Goal: Complete application form

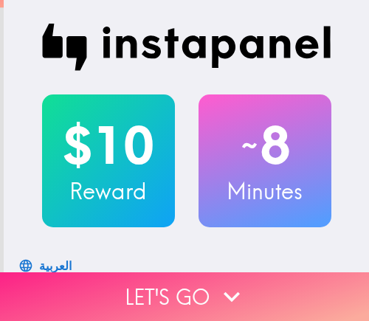
click at [267, 284] on button "Let's go" at bounding box center [184, 297] width 369 height 49
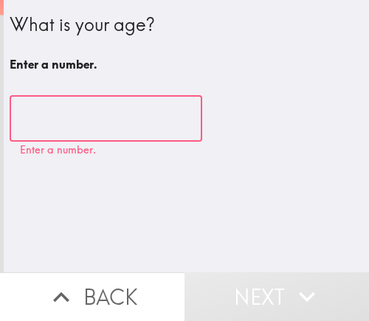
click at [85, 126] on input "number" at bounding box center [106, 119] width 193 height 46
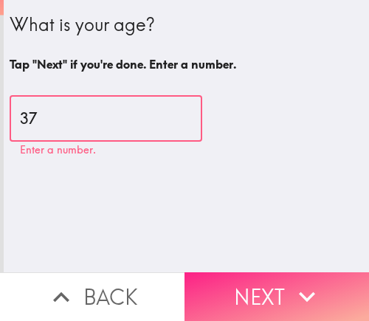
type input "37"
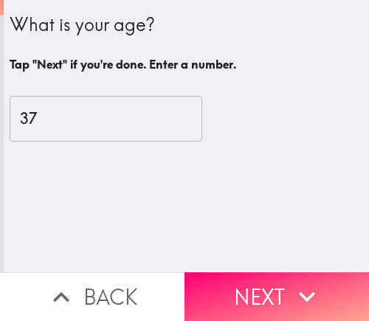
drag, startPoint x: 227, startPoint y: 292, endPoint x: 262, endPoint y: 284, distance: 35.7
click at [227, 292] on button "Next" at bounding box center [277, 297] width 185 height 49
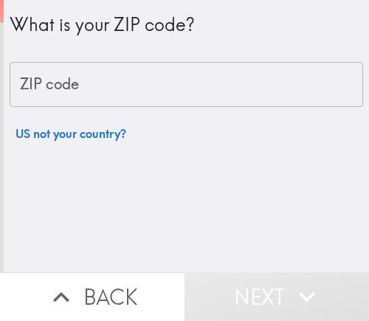
click at [140, 89] on input "ZIP code" at bounding box center [187, 85] width 354 height 46
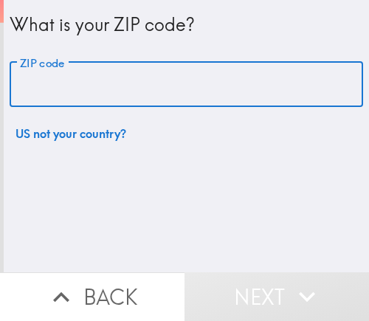
click at [178, 88] on input "ZIP code" at bounding box center [187, 85] width 354 height 46
paste input "33612"
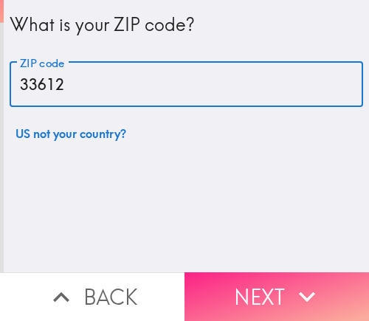
type input "33612"
click at [240, 279] on button "Next" at bounding box center [277, 297] width 185 height 49
